Goal: Task Accomplishment & Management: Manage account settings

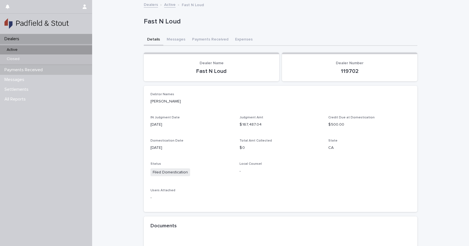
click at [14, 67] on p "Payments Received" at bounding box center [24, 69] width 45 height 5
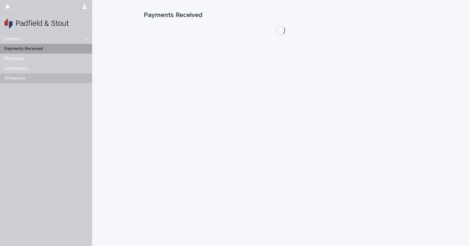
click at [12, 80] on p "All Reports" at bounding box center [16, 78] width 28 height 5
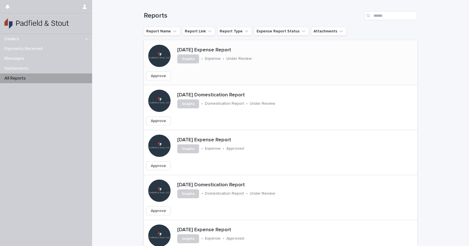
click at [231, 49] on p "[DATE] Expense Report" at bounding box center [241, 50] width 128 height 6
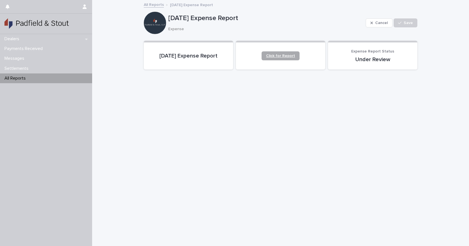
click at [285, 59] on link "Click for Report" at bounding box center [281, 55] width 38 height 9
click at [356, 51] on span "Expense Report Status" at bounding box center [372, 51] width 43 height 4
click at [151, 5] on link "All Reports" at bounding box center [154, 4] width 20 height 6
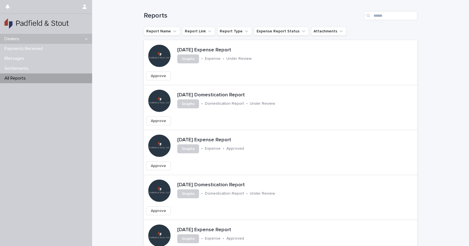
click at [39, 37] on div "Dealers" at bounding box center [46, 39] width 92 height 10
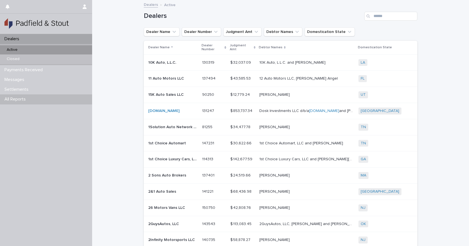
click at [18, 97] on p "All Reports" at bounding box center [16, 99] width 28 height 5
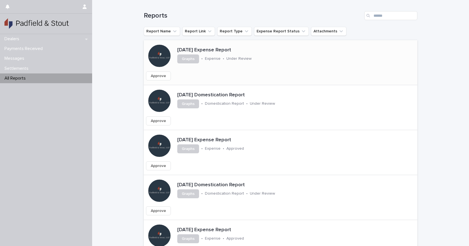
click at [262, 77] on div "Approve" at bounding box center [226, 76] width 164 height 9
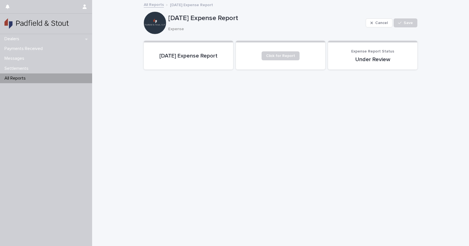
click at [145, 1] on div "July 2025 Expense Report Cancel Save July 2025 Expense Report Expense Cancel Sa…" at bounding box center [281, 79] width 274 height 157
click at [146, 4] on link "All Reports" at bounding box center [154, 4] width 20 height 6
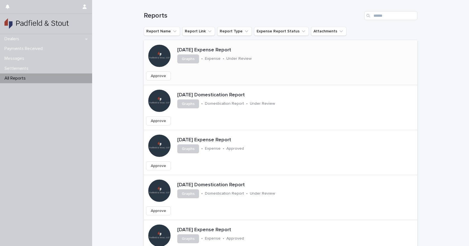
click at [157, 75] on span "Approve" at bounding box center [158, 76] width 15 height 6
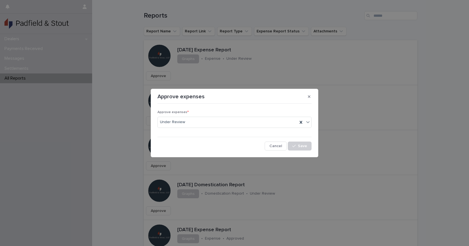
click at [216, 115] on div "Approve expenses * Under Review" at bounding box center [235, 121] width 154 height 22
click at [210, 120] on div "Under Review" at bounding box center [228, 122] width 140 height 9
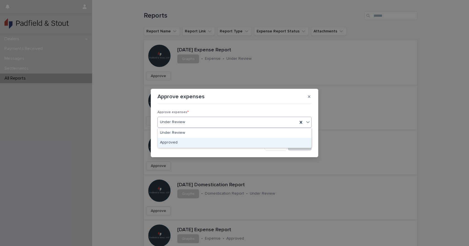
click at [205, 140] on div "Approved" at bounding box center [235, 143] width 154 height 10
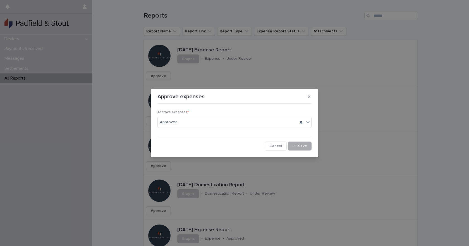
drag, startPoint x: 272, startPoint y: 145, endPoint x: 304, endPoint y: 146, distance: 31.6
click at [304, 146] on div "Cancel Save" at bounding box center [235, 146] width 154 height 9
click at [304, 146] on span "Save" at bounding box center [302, 146] width 9 height 4
